Goal: Information Seeking & Learning: Learn about a topic

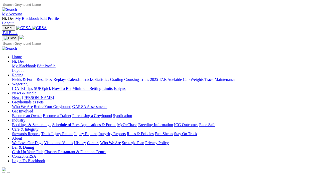
click at [66, 77] on link "Results & Replays" at bounding box center [52, 79] width 30 height 4
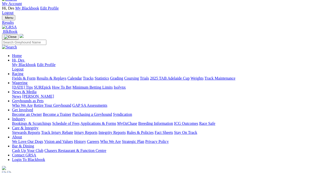
scroll to position [14, 0]
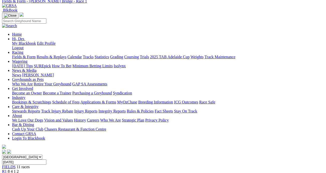
scroll to position [29, 0]
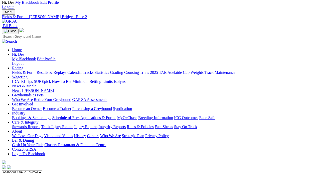
scroll to position [5, 0]
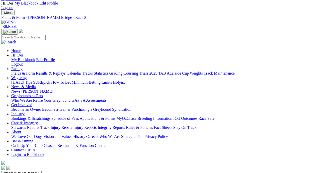
scroll to position [0, 1]
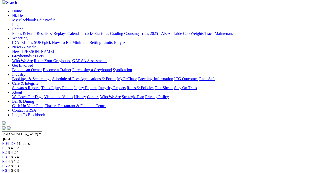
scroll to position [52, 0]
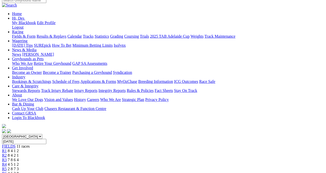
click at [7, 166] on link "R5" at bounding box center [4, 168] width 5 height 4
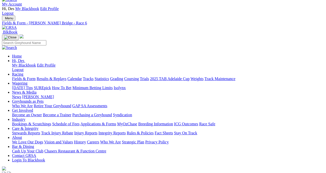
scroll to position [10, 0]
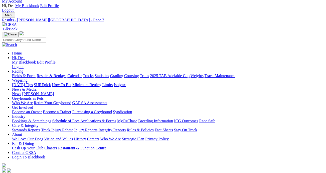
scroll to position [12, 0]
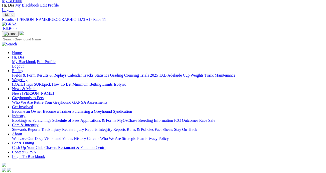
scroll to position [15, 0]
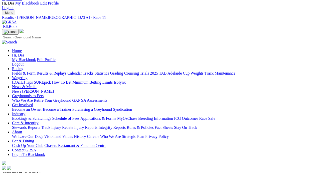
click at [58, 71] on link "Results & Replays" at bounding box center [52, 73] width 30 height 4
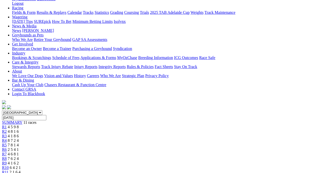
scroll to position [80, 0]
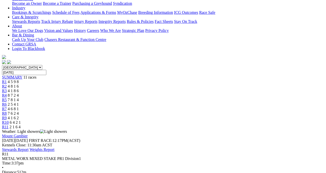
scroll to position [0, 0]
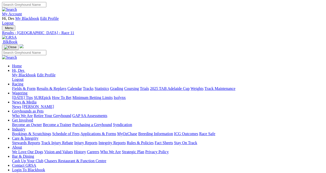
click at [23, 86] on link "Fields & Form" at bounding box center [24, 88] width 24 height 4
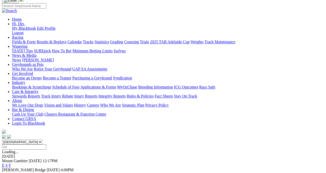
scroll to position [49, 0]
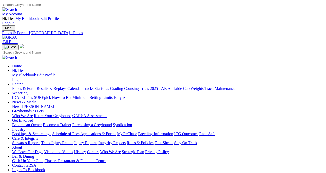
click at [126, 140] on link "Integrity Reports" at bounding box center [111, 142] width 27 height 4
click at [17, 35] on img at bounding box center [9, 37] width 15 height 5
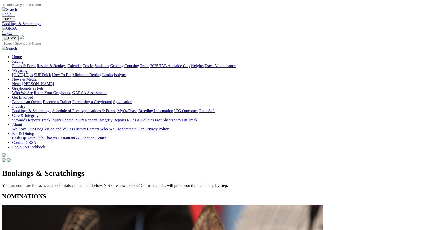
click at [33, 64] on link "Fields & Form" at bounding box center [24, 66] width 24 height 4
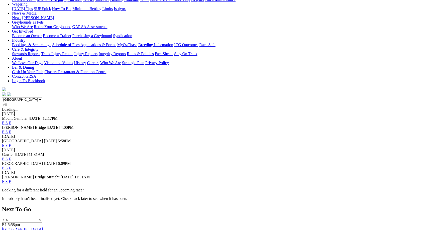
scroll to position [74, 0]
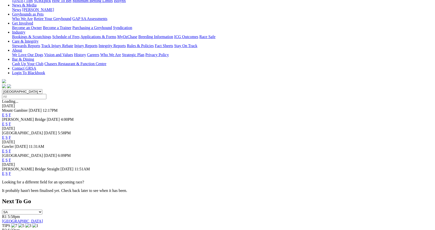
click at [5, 158] on link "E" at bounding box center [3, 160] width 3 height 4
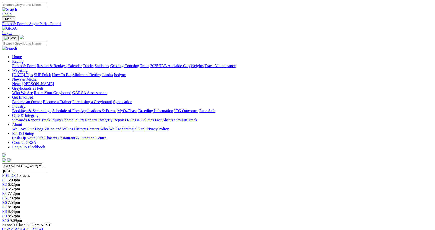
click at [132, 182] on div "R2 6:32pm" at bounding box center [217, 184] width 431 height 5
click at [20, 200] on span "7:54pm" at bounding box center [14, 202] width 12 height 4
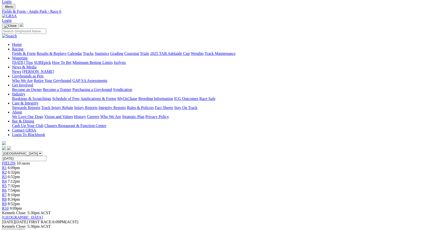
scroll to position [12, 0]
click at [20, 193] on span "8:10pm" at bounding box center [14, 195] width 12 height 4
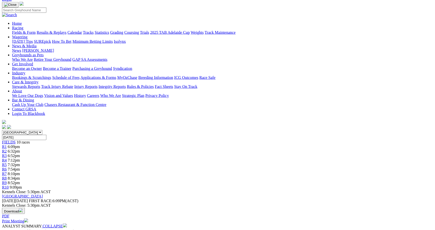
scroll to position [34, 0]
click at [304, 175] on div "R8 8:34pm" at bounding box center [217, 177] width 431 height 5
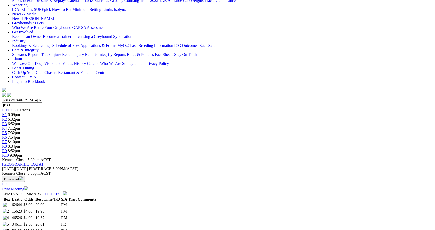
scroll to position [48, 0]
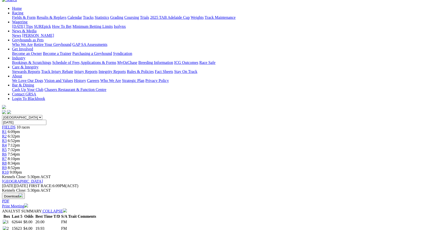
click at [7, 166] on span "R9" at bounding box center [4, 168] width 5 height 4
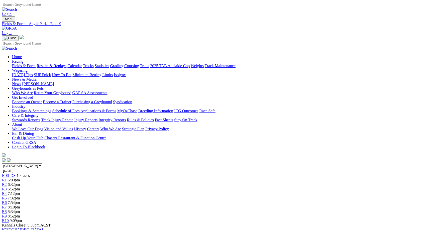
click at [9, 219] on span "R10" at bounding box center [5, 221] width 7 height 4
